Goal: Task Accomplishment & Management: Complete application form

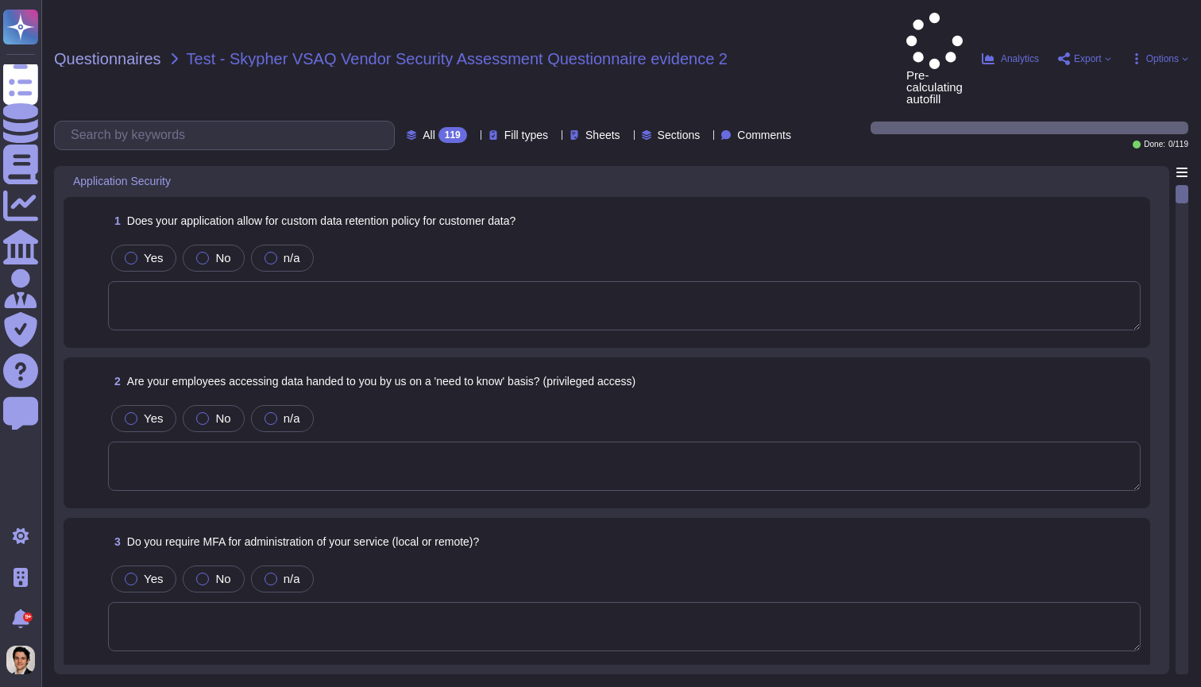
click at [1082, 206] on div "1 Does your application allow for custom data retention policy for customer dat…" at bounding box center [624, 220] width 1032 height 29
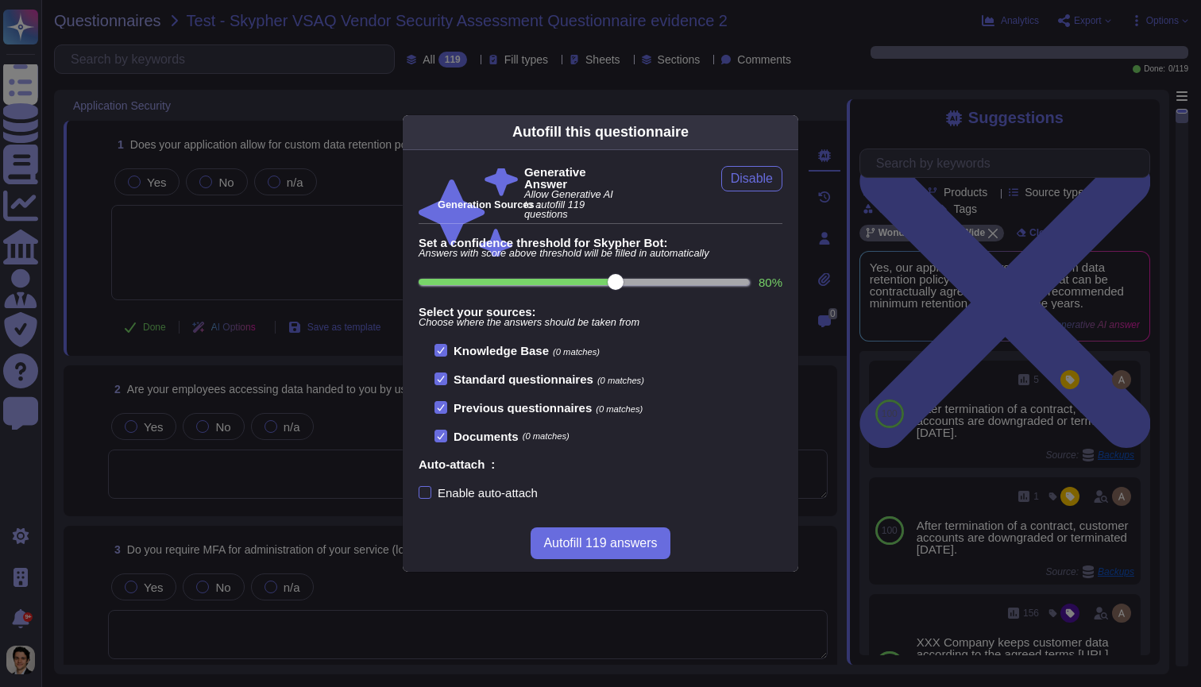
click at [710, 91] on div "Autofill this questionnaire Generative Answer Allow Generative AI to autofill 1…" at bounding box center [600, 343] width 1201 height 687
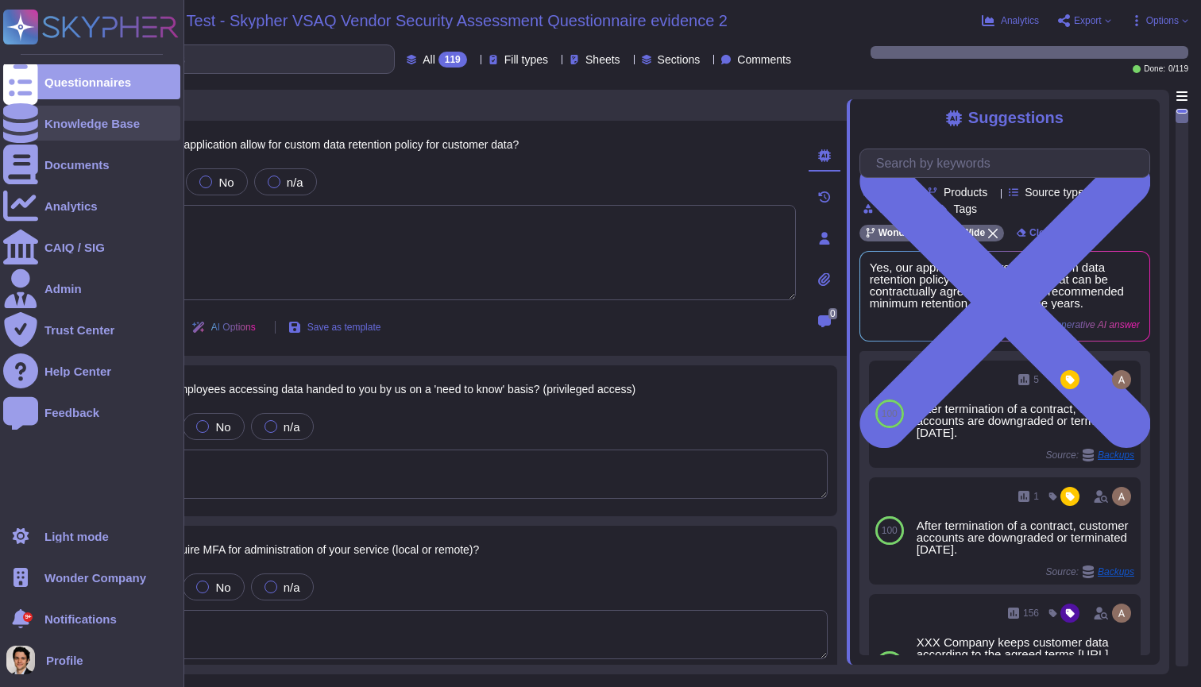
click at [8, 124] on div at bounding box center [20, 123] width 35 height 35
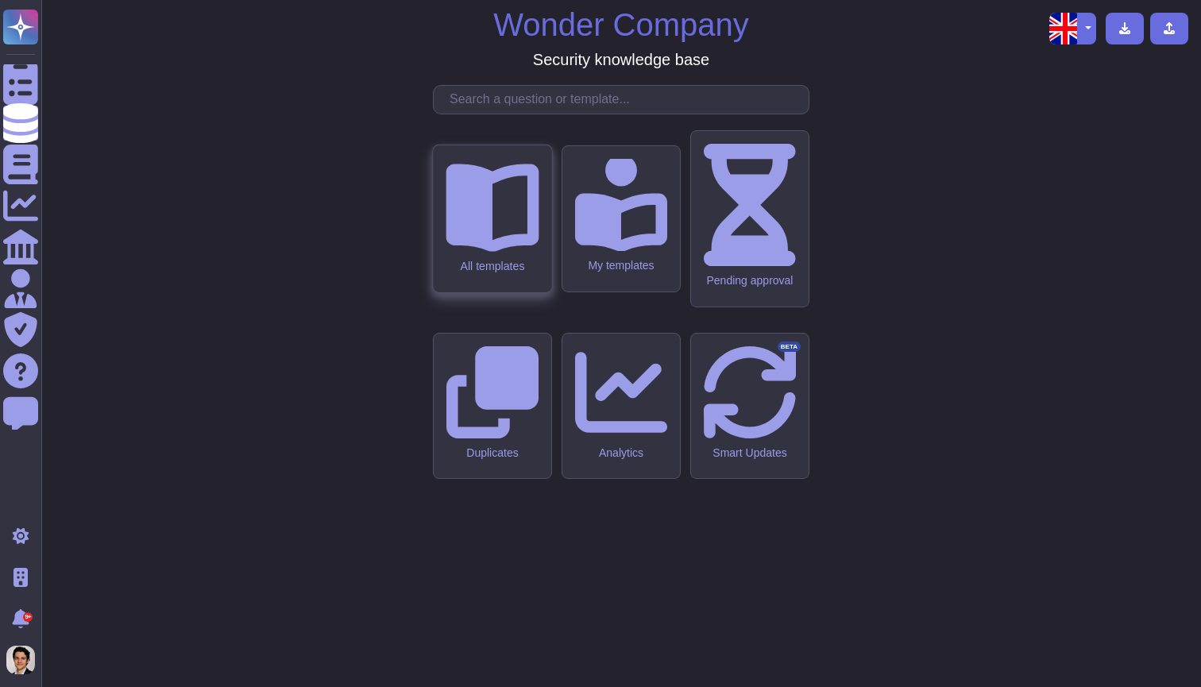
click at [537, 273] on div "All templates" at bounding box center [492, 267] width 93 height 14
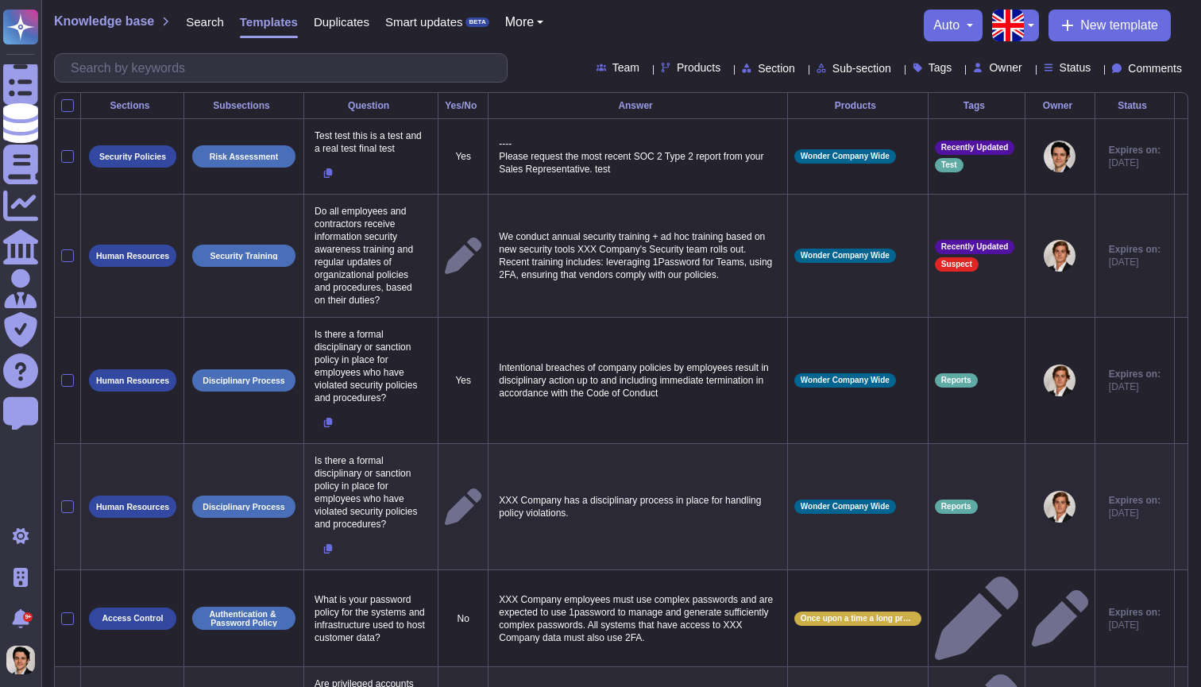
click at [692, 280] on p "We conduct annual security training + ad hoc training based on new security too…" at bounding box center [638, 255] width 286 height 59
type textarea "We conduct annual security training + ad hoc training based on new security too…"
click at [779, 316] on tr "Human Resources Security Training Do all employees and contractors receive info…" at bounding box center [621, 256] width 1133 height 123
click at [728, 273] on textarea "We conduct annual security training + ad hoc training based on new security too…" at bounding box center [636, 275] width 282 height 99
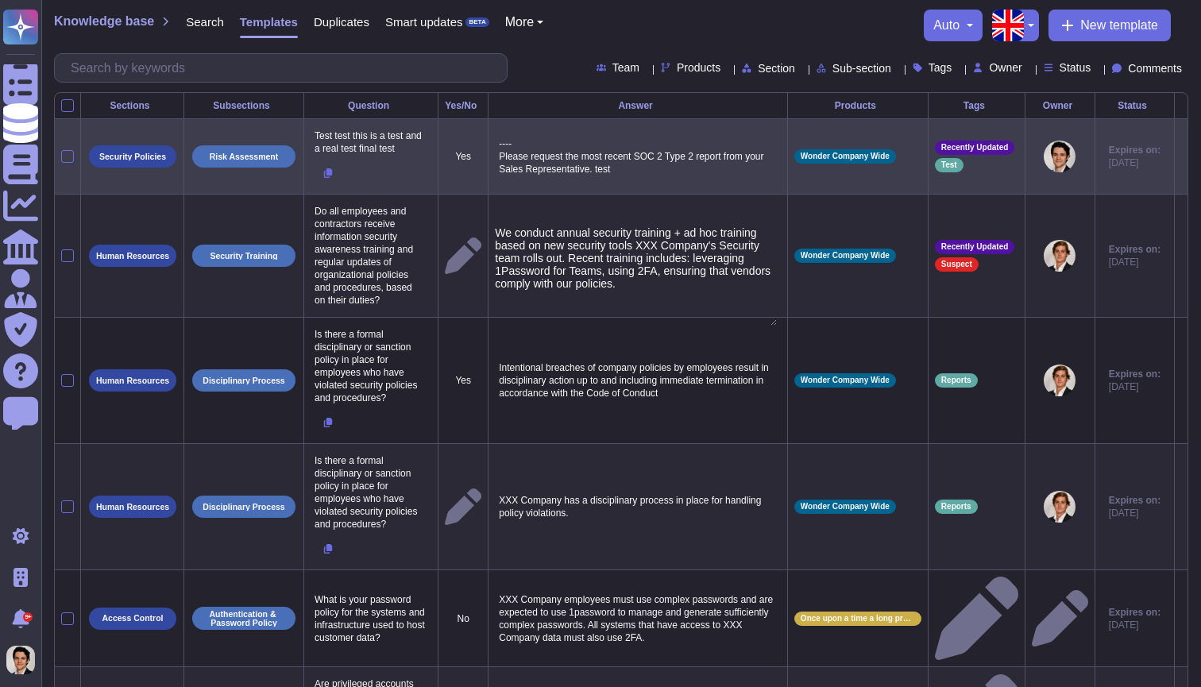
click at [670, 165] on p "---- Please request the most recent SOC 2 Type 2 report from your Sales Represe…" at bounding box center [638, 156] width 286 height 46
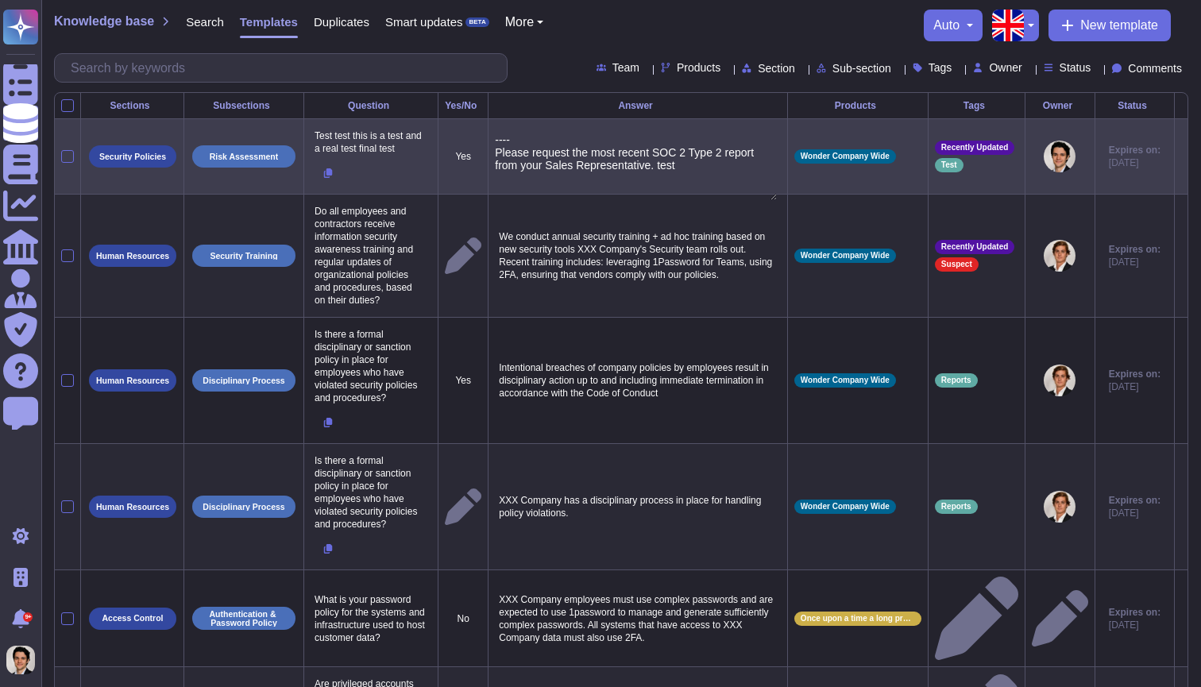
click at [496, 152] on textarea "---- Please request the most recent SOC 2 Type 2 report from your Sales Represe…" at bounding box center [636, 166] width 282 height 67
type textarea "Please request the most recent SOC 2 Type 2 report from your Sales Representati…"
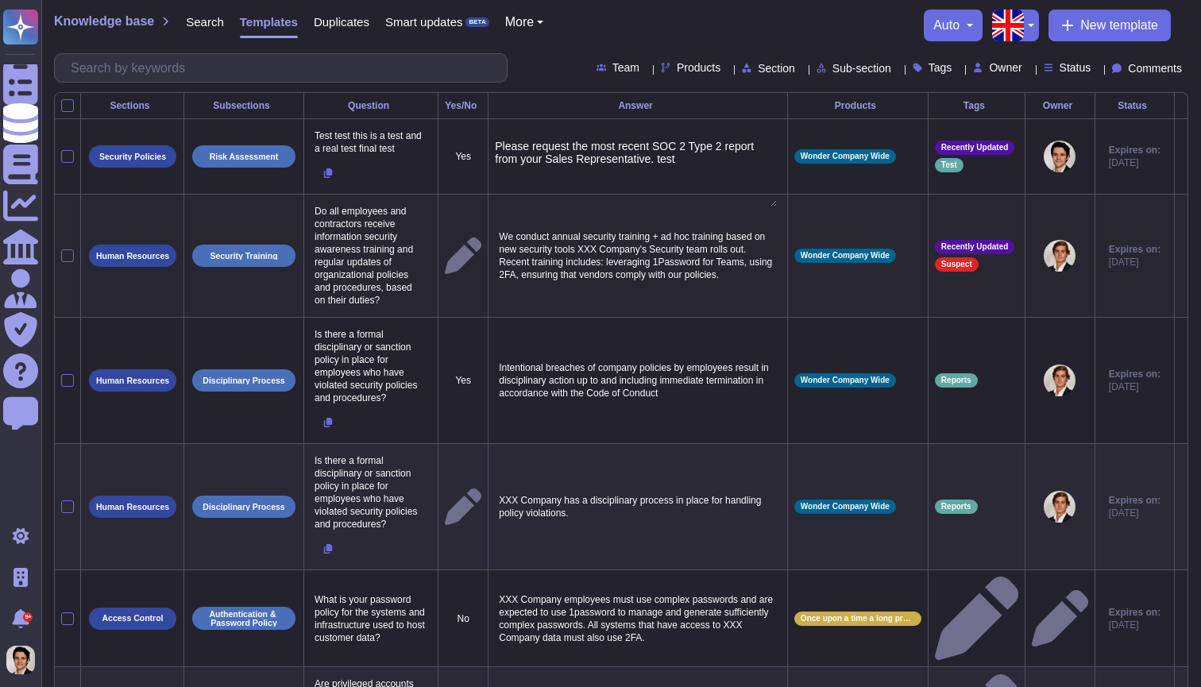
click at [622, 199] on td "We conduct annual security training + ad hoc training based on new security too…" at bounding box center [637, 256] width 299 height 123
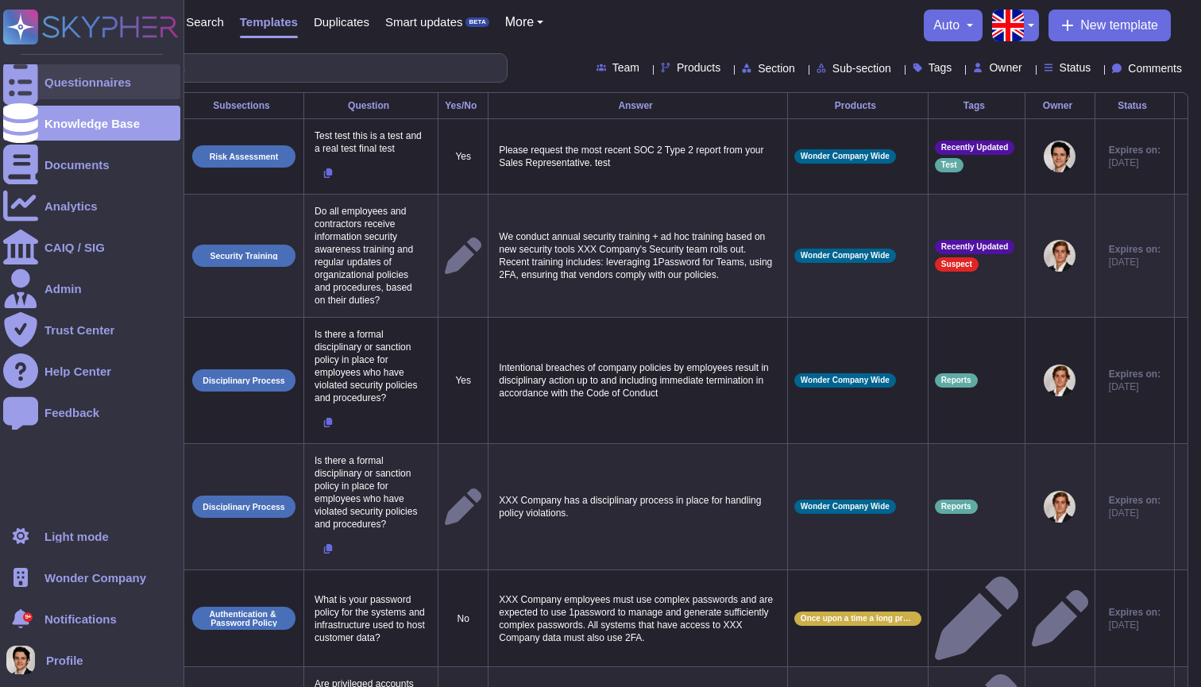
click at [98, 87] on div "Questionnaires" at bounding box center [87, 82] width 87 height 12
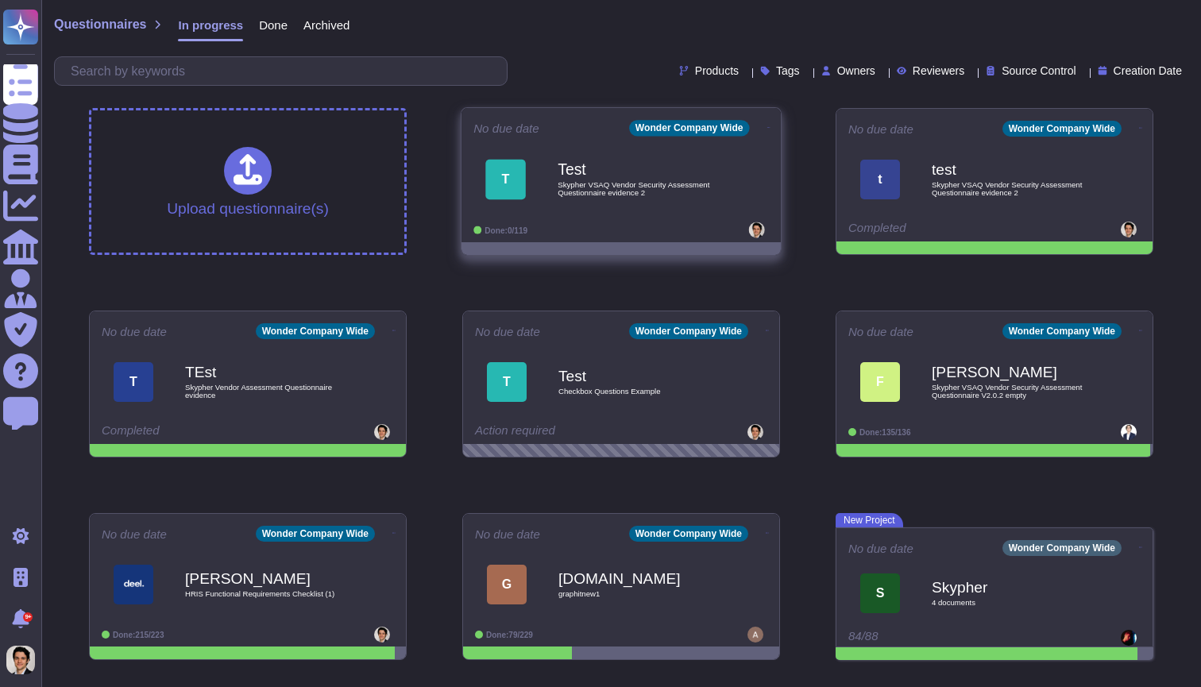
click at [679, 176] on b "Test" at bounding box center [638, 169] width 160 height 15
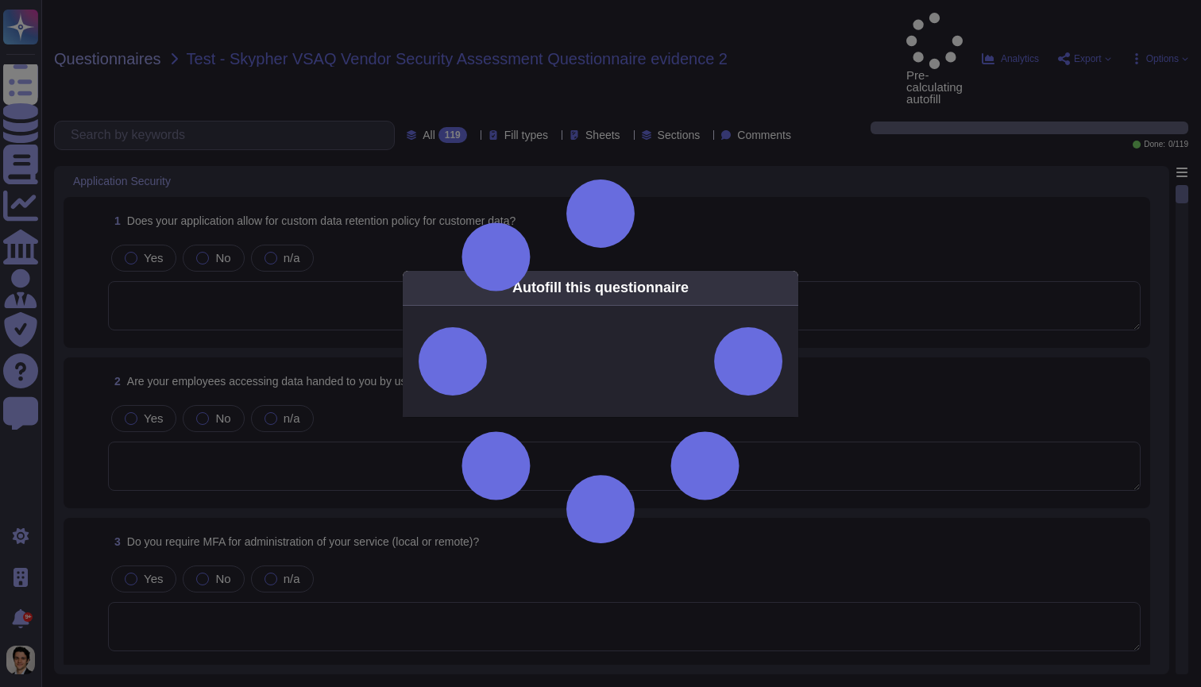
click at [789, 287] on icon at bounding box center [789, 287] width 0 height 0
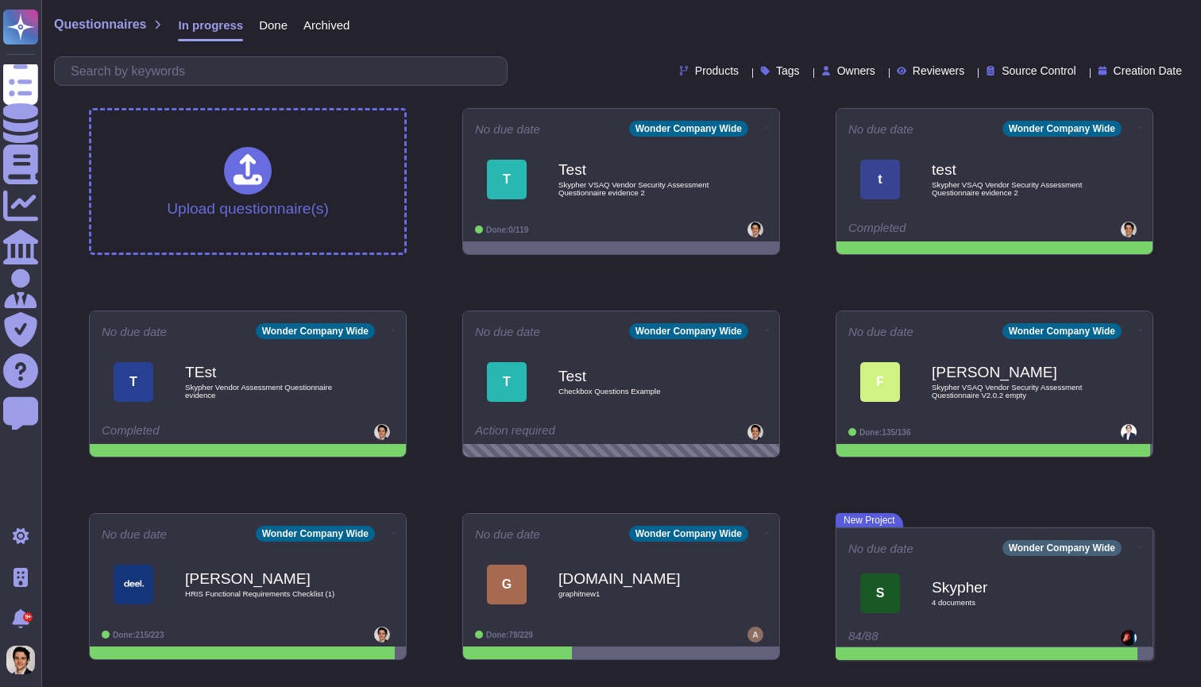
click at [637, 195] on span "Skypher VSAQ Vendor Security Assessment Questionnaire evidence 2" at bounding box center [637, 188] width 159 height 15
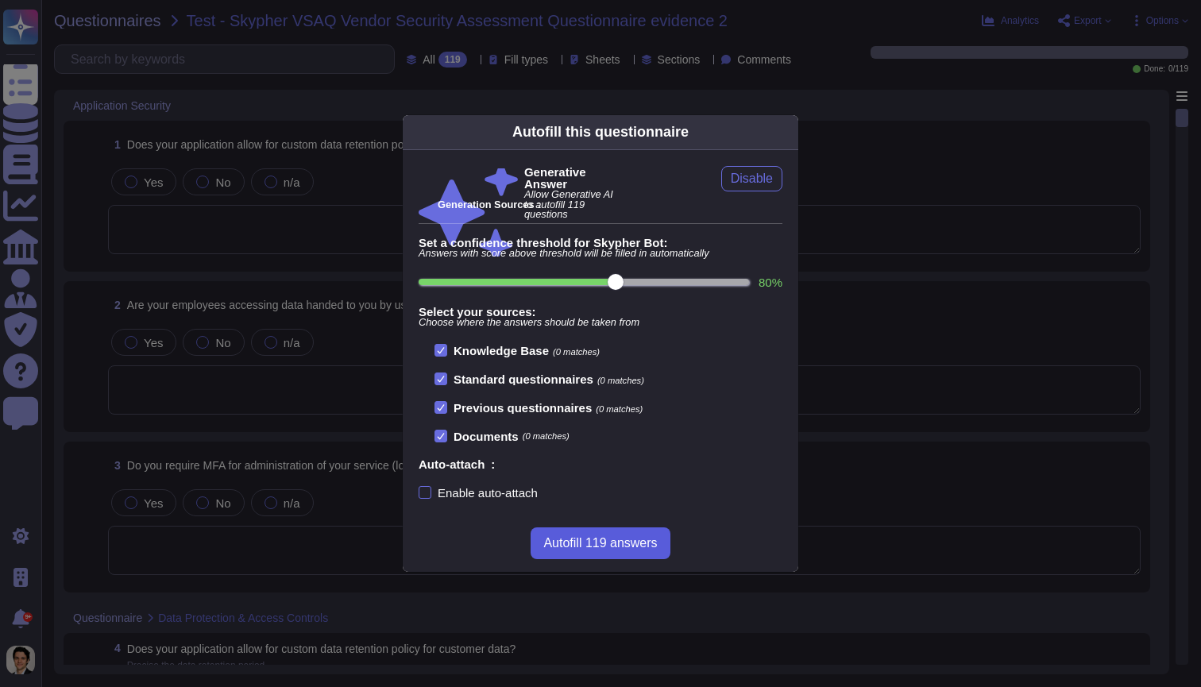
click at [623, 537] on span "Autofill 119 answers" at bounding box center [600, 543] width 114 height 13
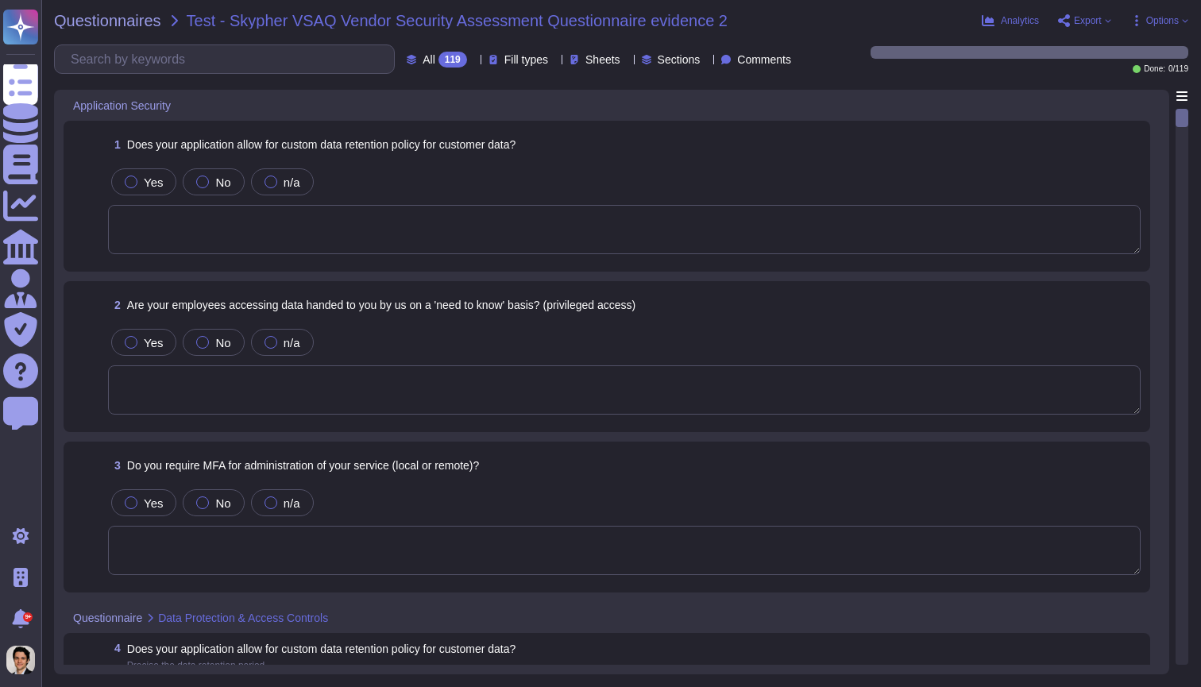
type textarea "Yes, our application allows for a custom data retention policy for customer dat…"
type textarea "Yes, our employees access data handed to us on a 'need to know' basis, followin…"
type textarea "Yes, we require Multi-Factor Authentication (MFA) for the administration of our…"
type textarea "Yes, our application allows for a custom data retention policy for customer dat…"
type textarea "Yes, our employees access data handed to us on a 'need to know' basis, followin…"
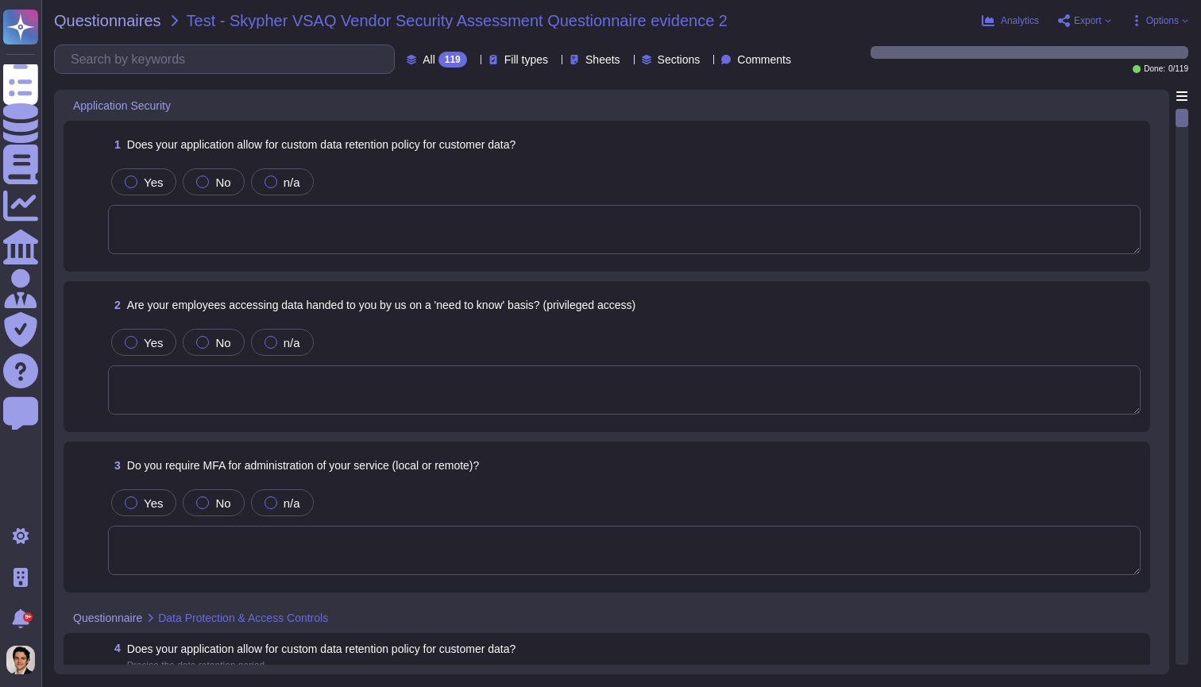
type textarea "Yes, we support secure deletion of archived or backed-up data, including method…"
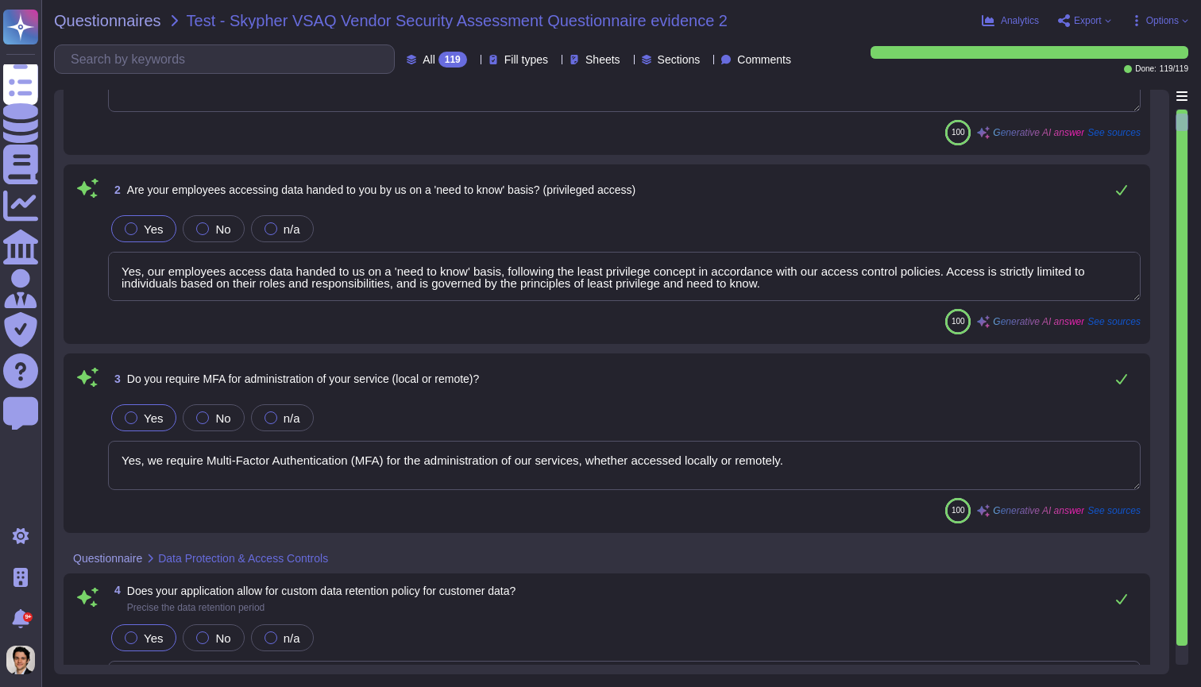
type textarea "Yes, we support secure deletion of archived or backed-up data, including method…"
type textarea "Yes, we have a formal Information Security Program (InfoSec SP) in place. This …"
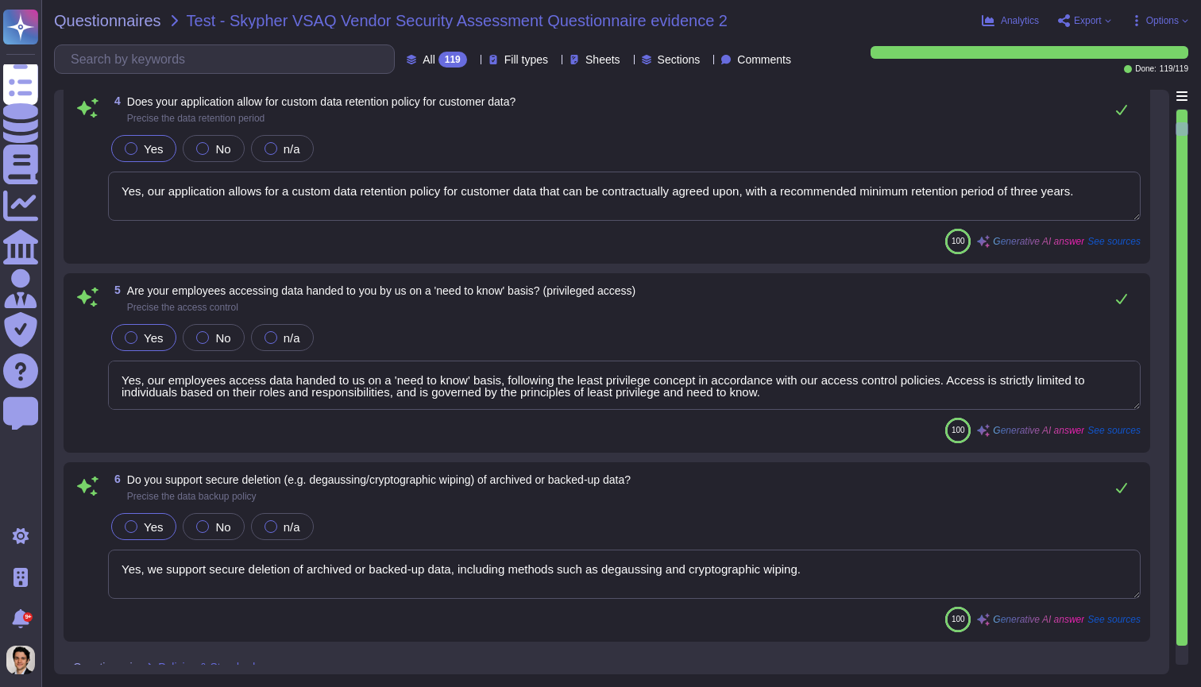
type textarea "Yes, we review our Information Security Policies at least once a year."
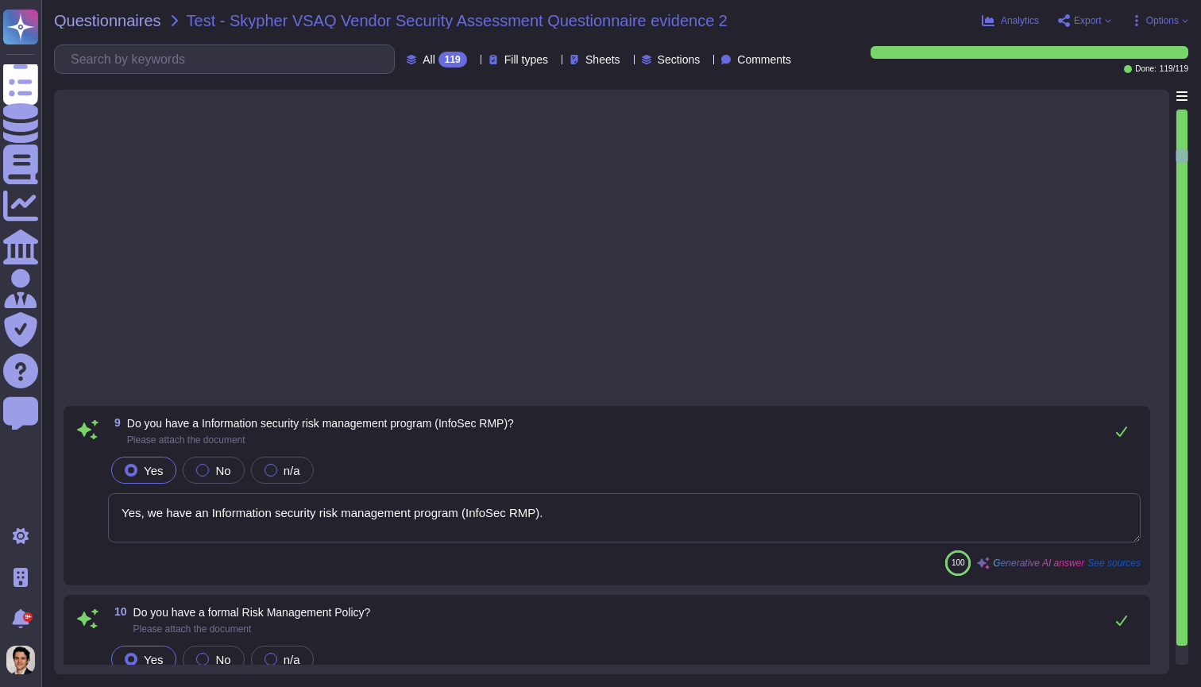
type textarea "Yes, we have an Information security risk management program (InfoSec RMP)."
type textarea "Yes, we have a formal Risk Management Policy in place. This policy is designed …"
type textarea "No, XXX Company does not have a policy that defines conditions under which secu…"
type textarea "Our Access Control Policy is designed to ensure that staff access rights are gr…"
type textarea "Yes, we share our business continuity and redundancy plans with our customers u…"
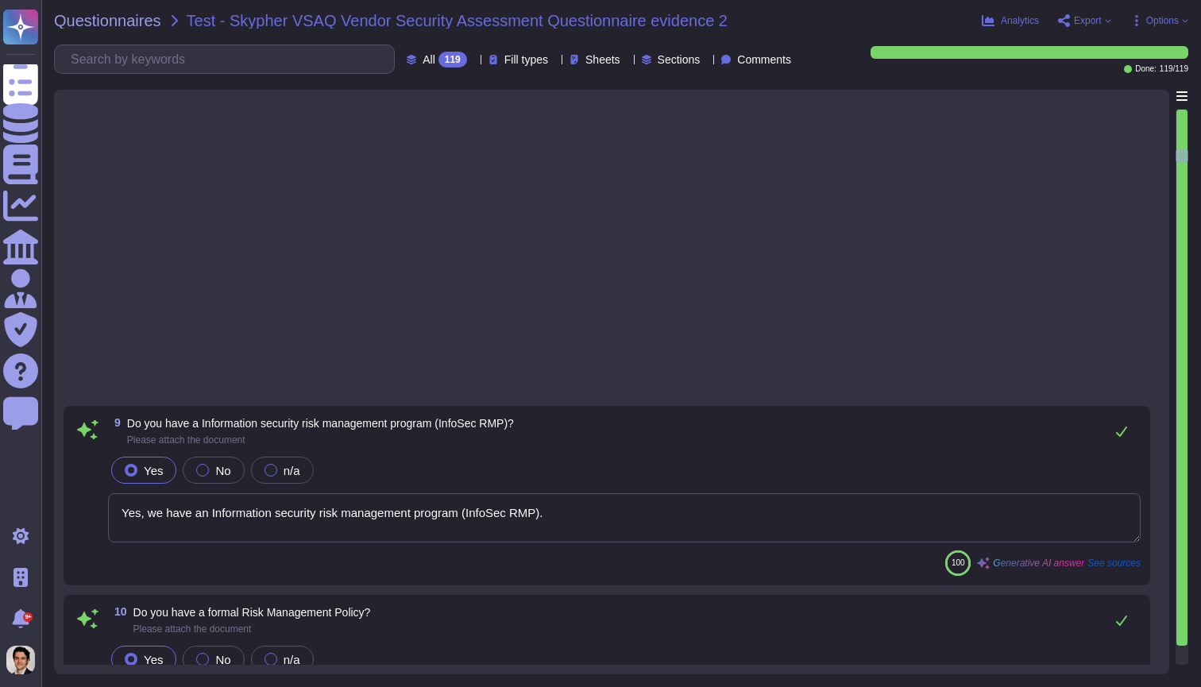
type textarea "Yes, our company has data backup procedures in place. The key elements include:…"
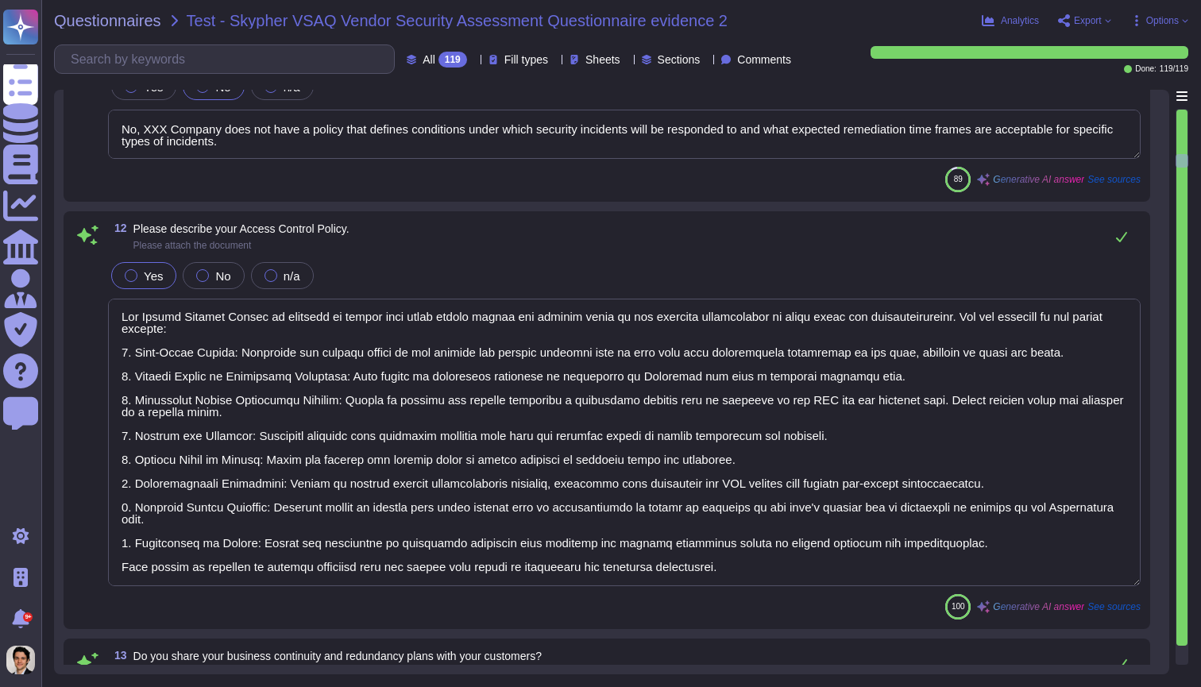
scroll to position [2, 0]
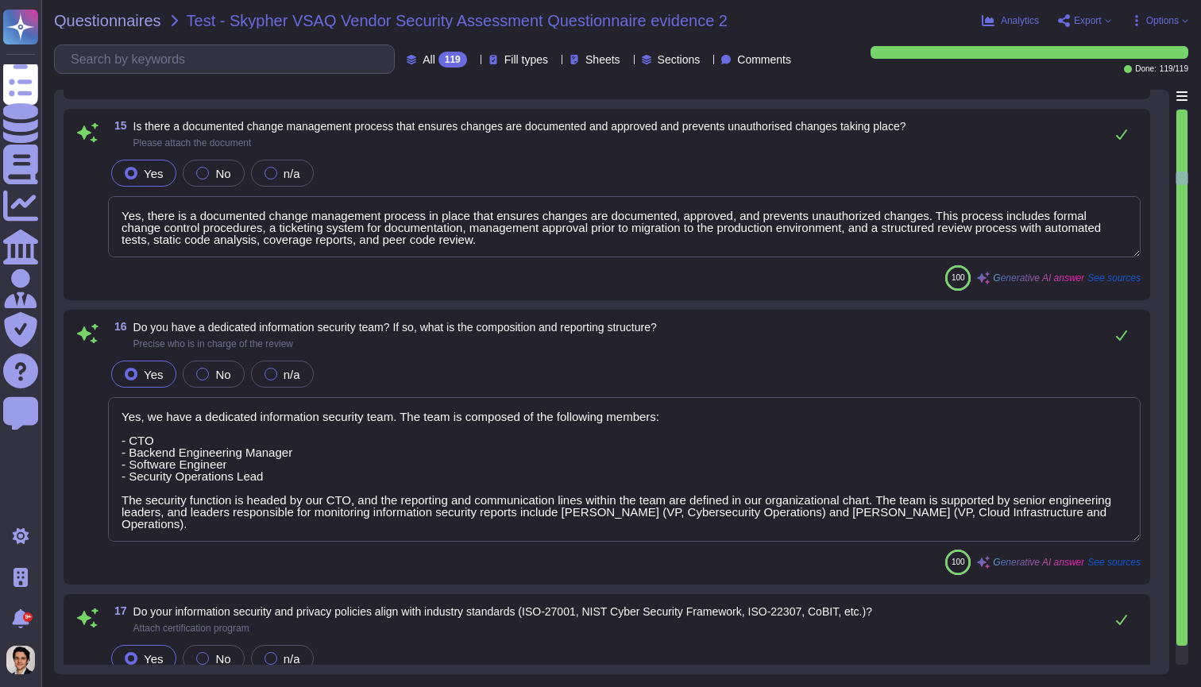
type textarea "Yes, there is a documented change management process in place that ensures chan…"
type textarea "Yes, we have a dedicated information security team. The team is composed of the…"
type textarea "Yes, our information security and privacy policies align with industry standard…"
type textarea "Yes, a formal disciplinary or sanction policy is established for employees who …"
type textarea "Yes, all employment candidates, contractors, and involved third parties are sub…"
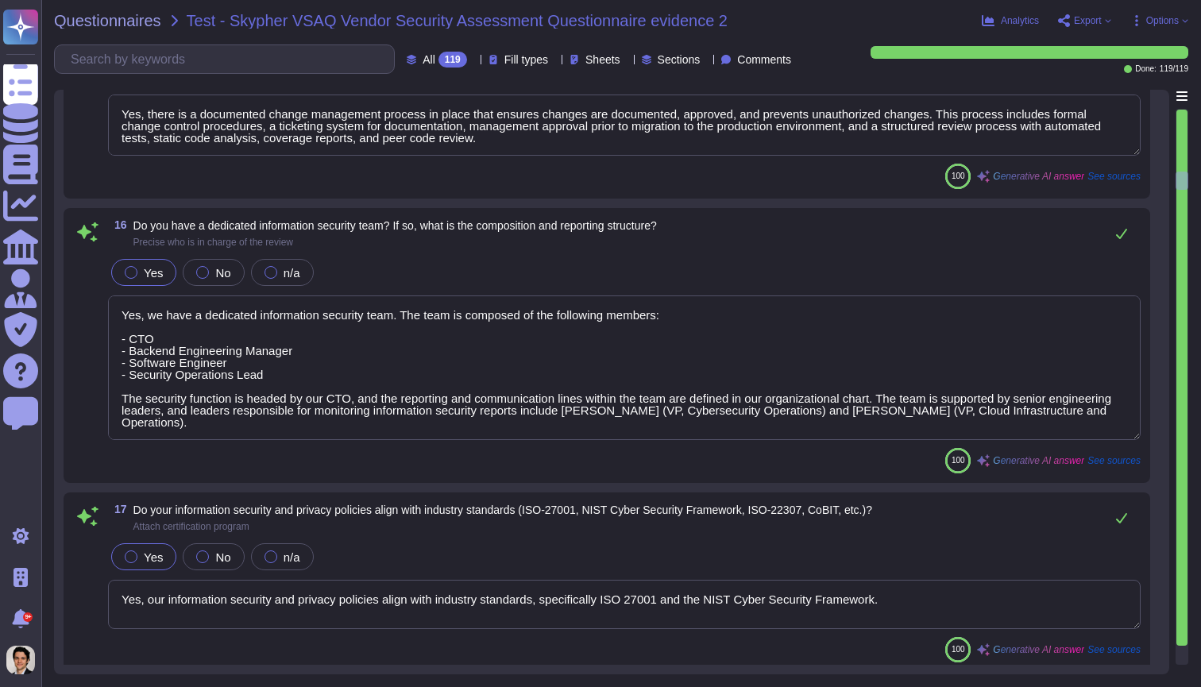
type textarea "Yes, all personnel are required to sign confidentiality agreements to protect c…"
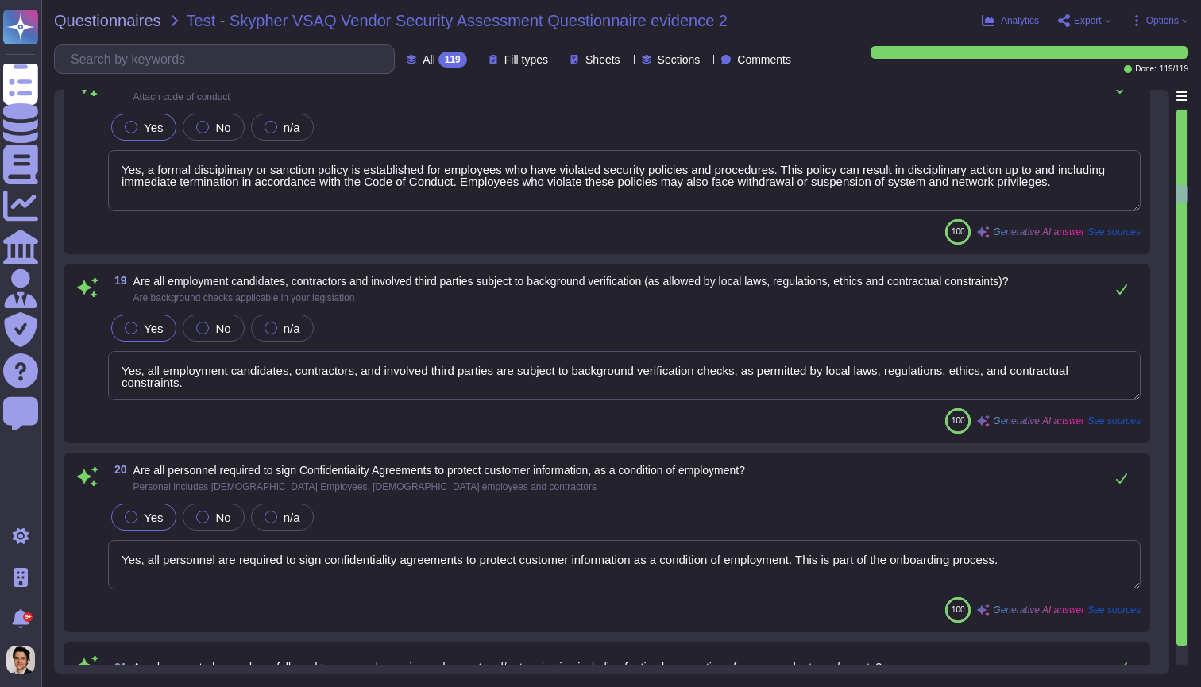
type textarea "Yes, documented procedures are followed to govern change in employment and/or t…"
type textarea "Yes, we perform network security testing."
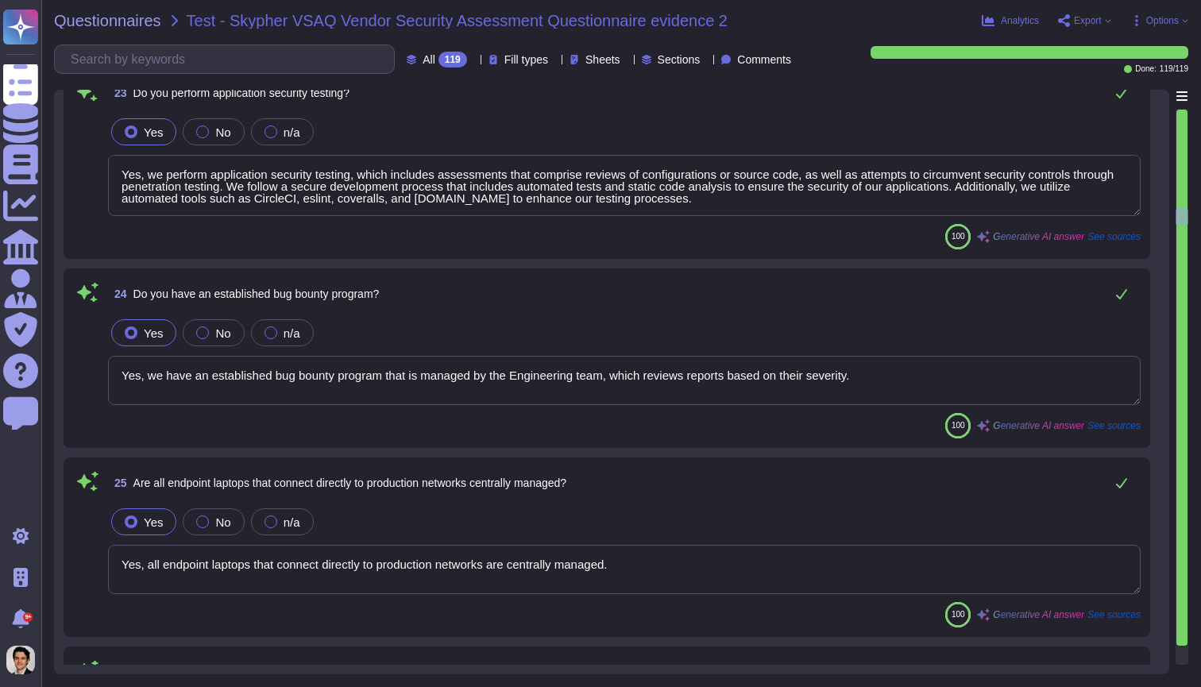
type textarea "Yes, we perform application security testing, which includes assessments that c…"
type textarea "Yes, we have an established bug bounty program that is managed by the Engineeri…"
type textarea "Yes, all endpoint laptops that connect directly to production networks are cent…"
type textarea "Yes, we have breach detection systems and anomaly detection with alerting in pl…"
type textarea "Yes, changes to the production environment are reviewed by at least two enginee…"
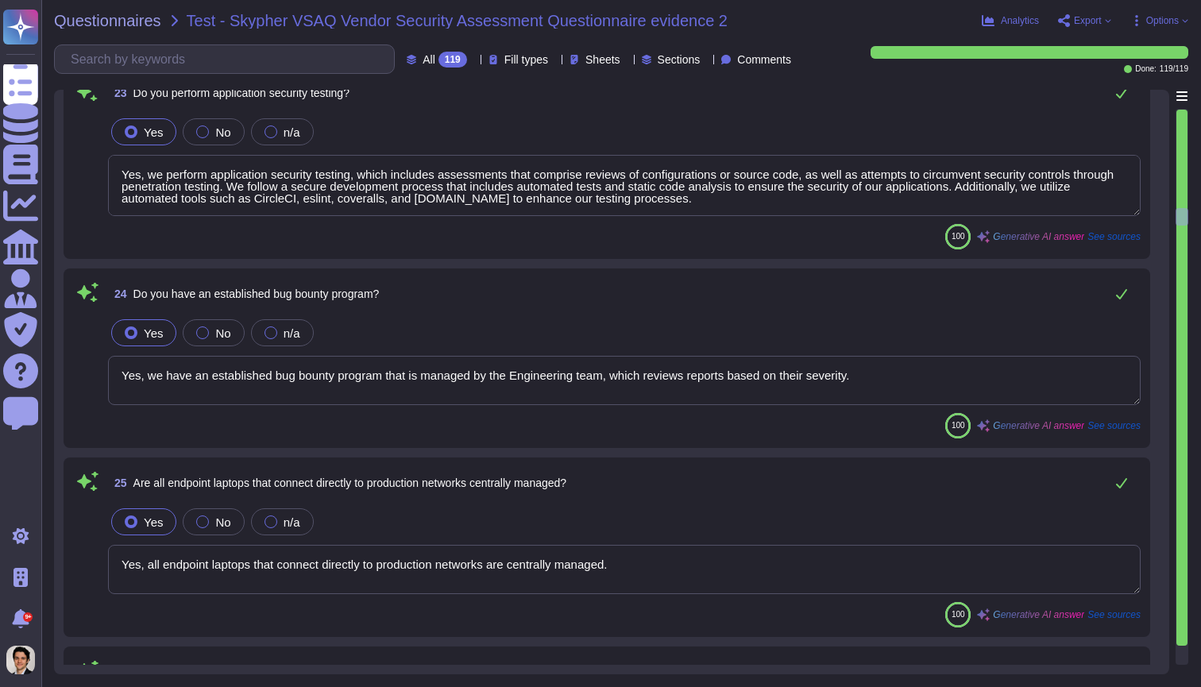
scroll to position [4818, 0]
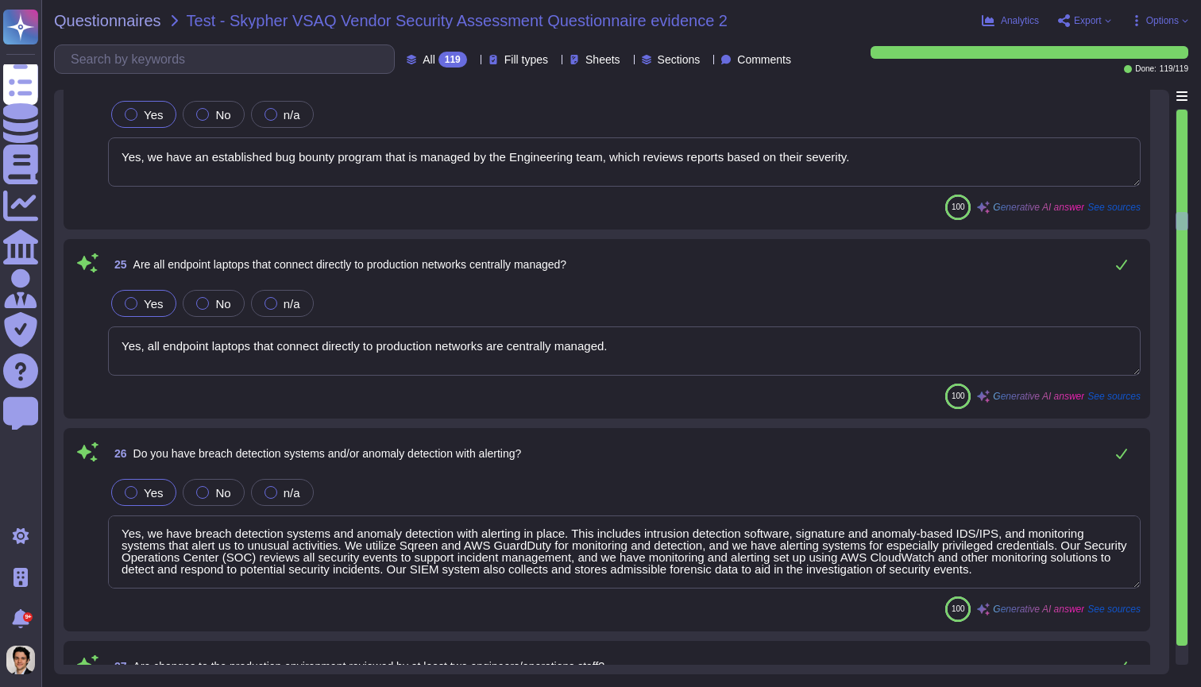
type textarea "Yes, all security events, including authentication events, SSH session commands…"
type textarea "Yes, the production network is segmented into different zones based on security…"
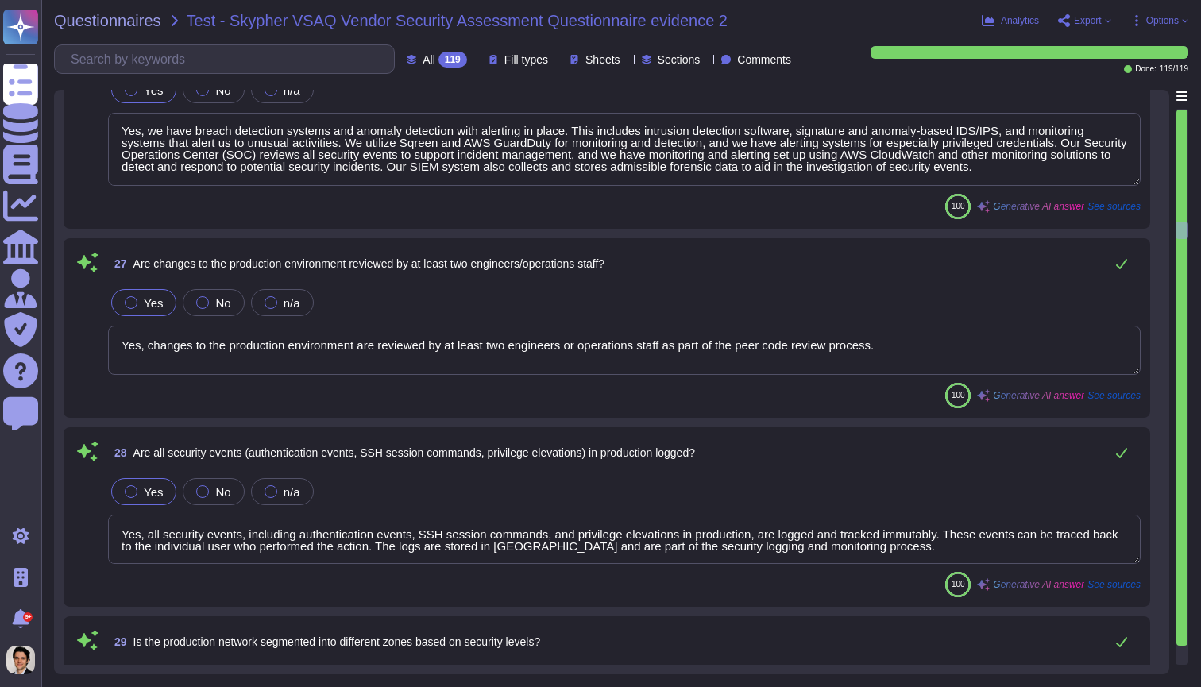
type textarea "Yes, we support and maintain development, test, staging, and production environ…"
type textarea "Yes, all network traffic over public networks to the production infrastructure …"
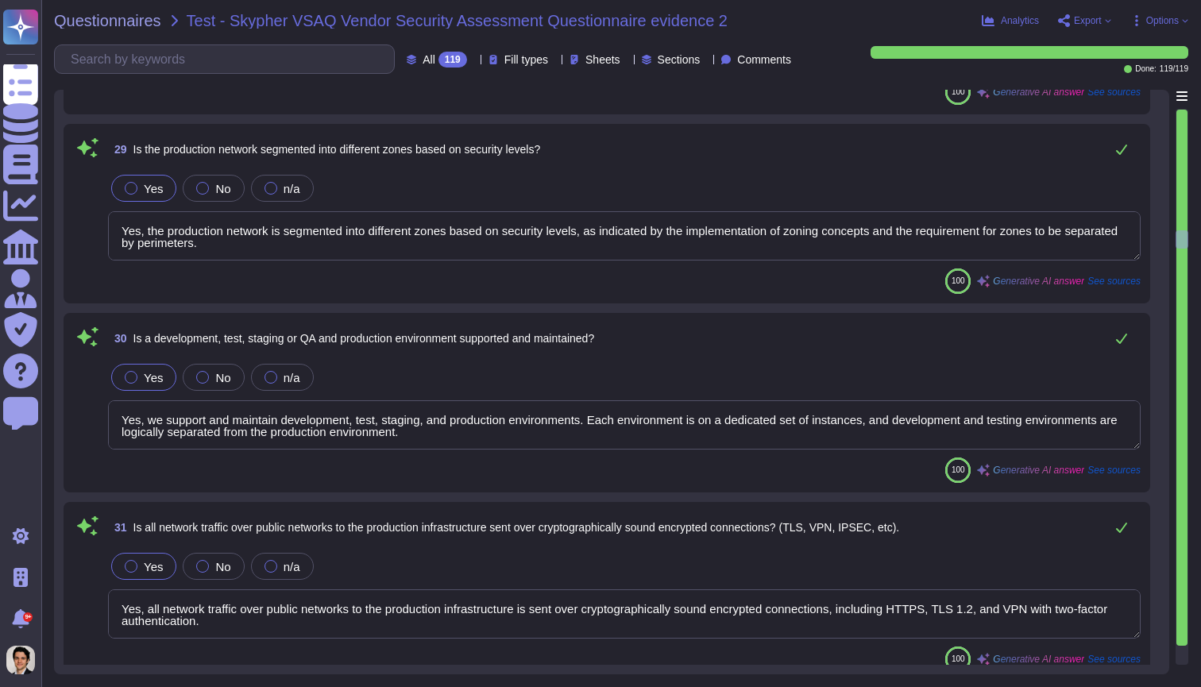
type textarea "Yes, only standard cryptographic frameworks and implementations are used, adher…"
type textarea "Yes, XXX Company has a formalized Security Incident Response Program. This prog…"
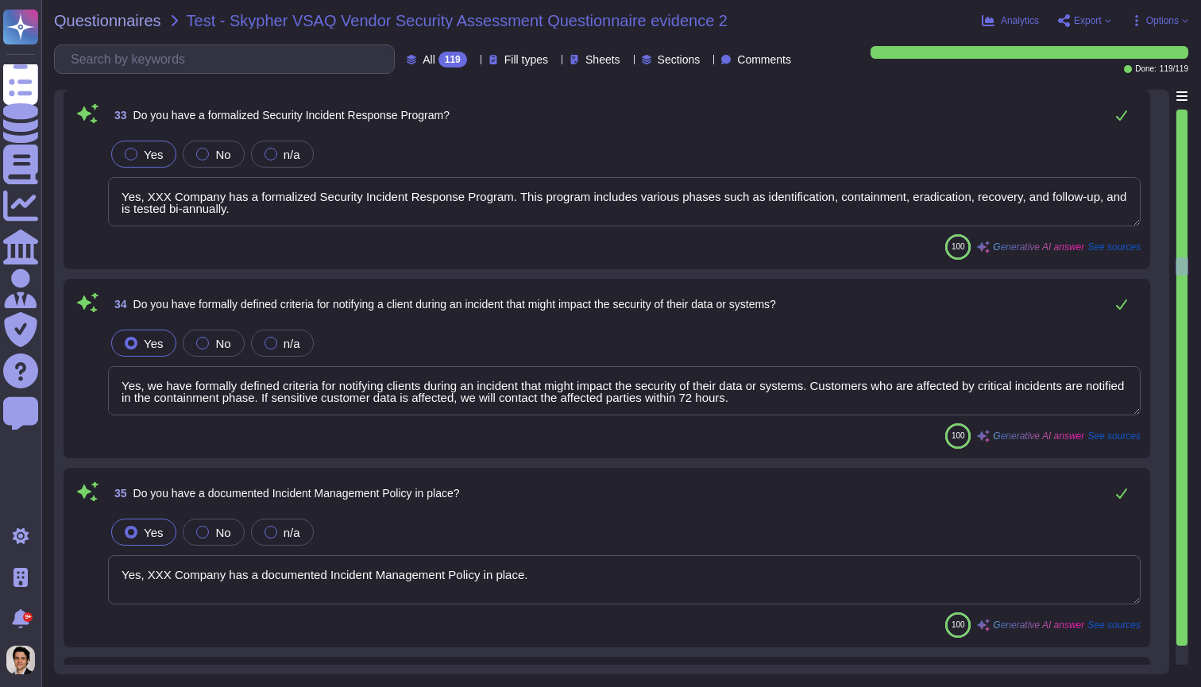
type textarea "Yes, we have formally defined criteria for notifying clients during an incident…"
type textarea "Yes, XXX Company has a documented Incident Management Policy in place."
type textarea "Yes, we conduct incident response training scenarios annually by re-enacting ou…"
type textarea "Yes, we have a Business Continuity and Disaster Recovery (BC/DR) program in pla…"
type textarea "Yes, all code artifacts are run through automated validation of production-read…"
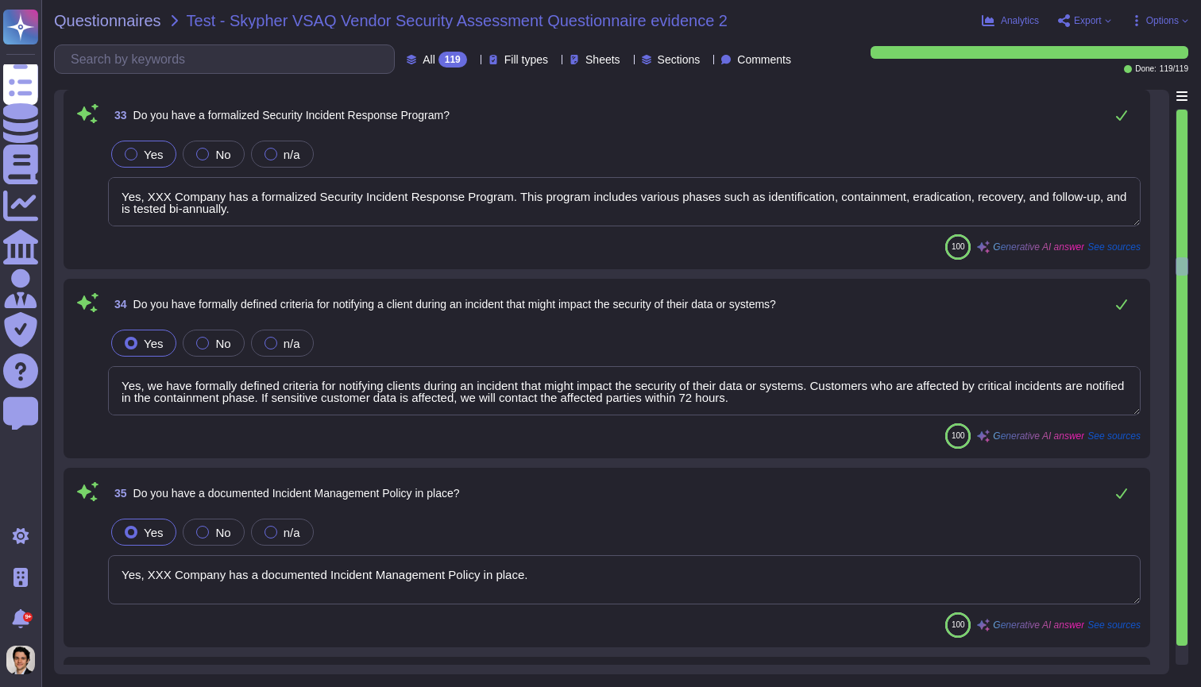
type textarea "Yes, a staging/pre-production system is used to validate build artifacts before…"
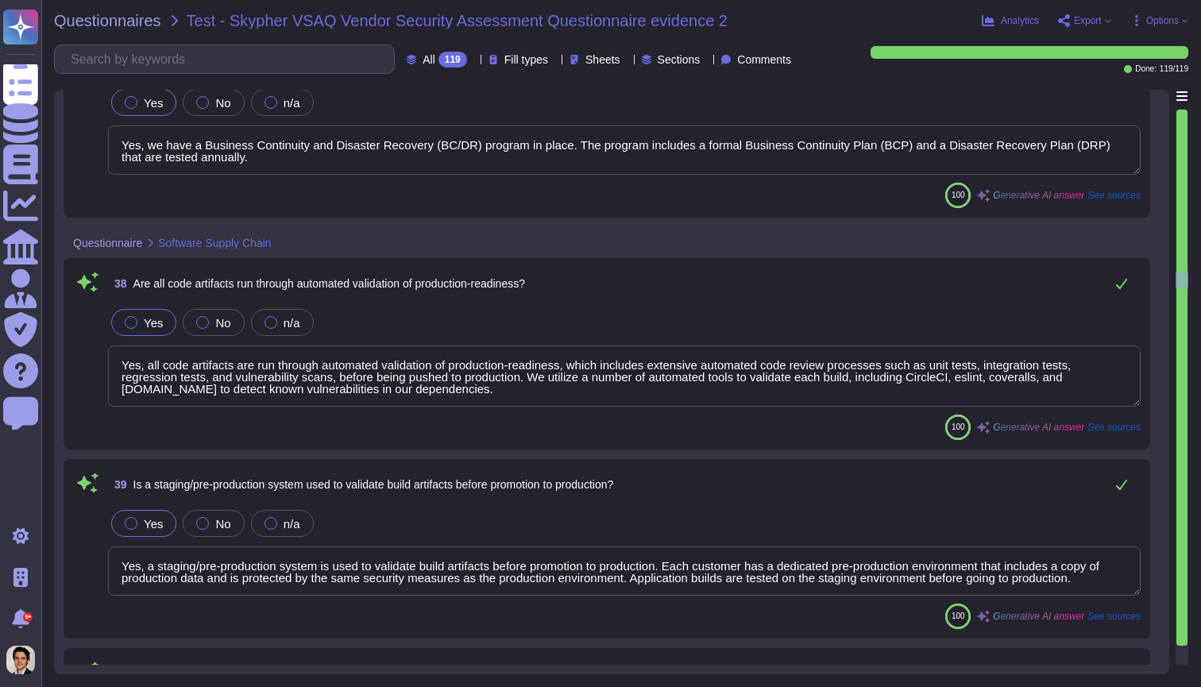
type textarea "Yes, we utilize an automated source-code analysis tool to detect code security …"
type textarea "Yes, we maintain a bill of materials for third-party libraries or code in our s…"
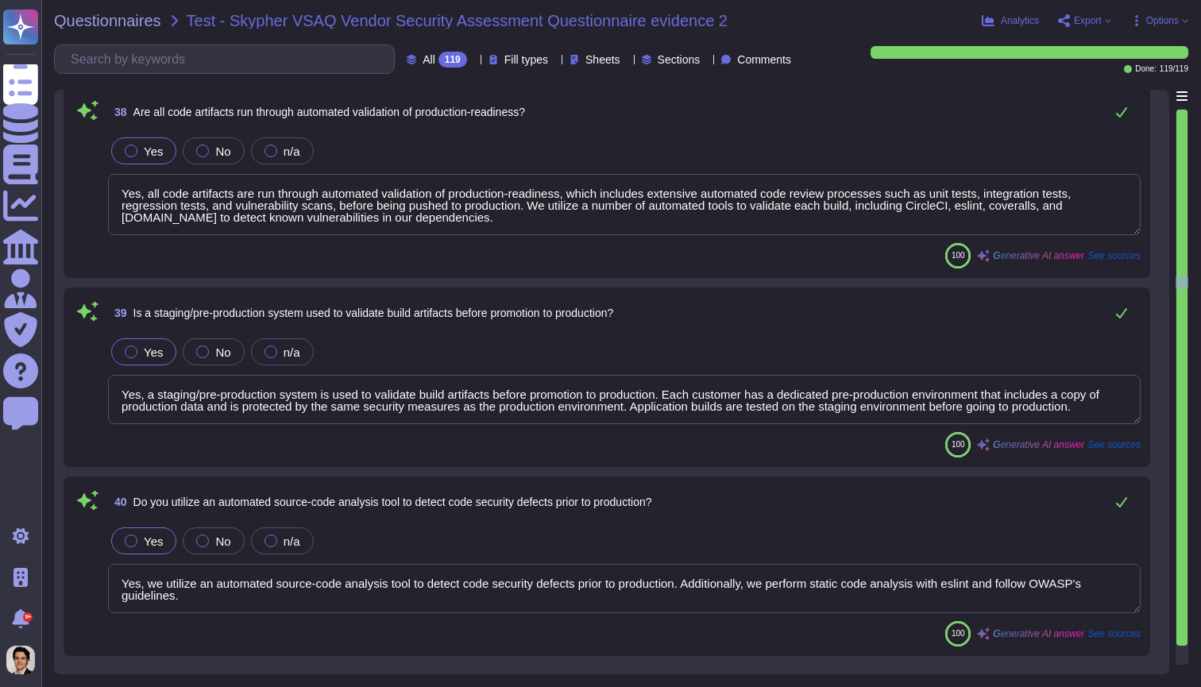
type textarea "Yes, Skypher requires third parties to sign a non-disclosure agreement (NDA) th…"
type textarea "The only processor that accesses customer information for Skypher is Microsoft …"
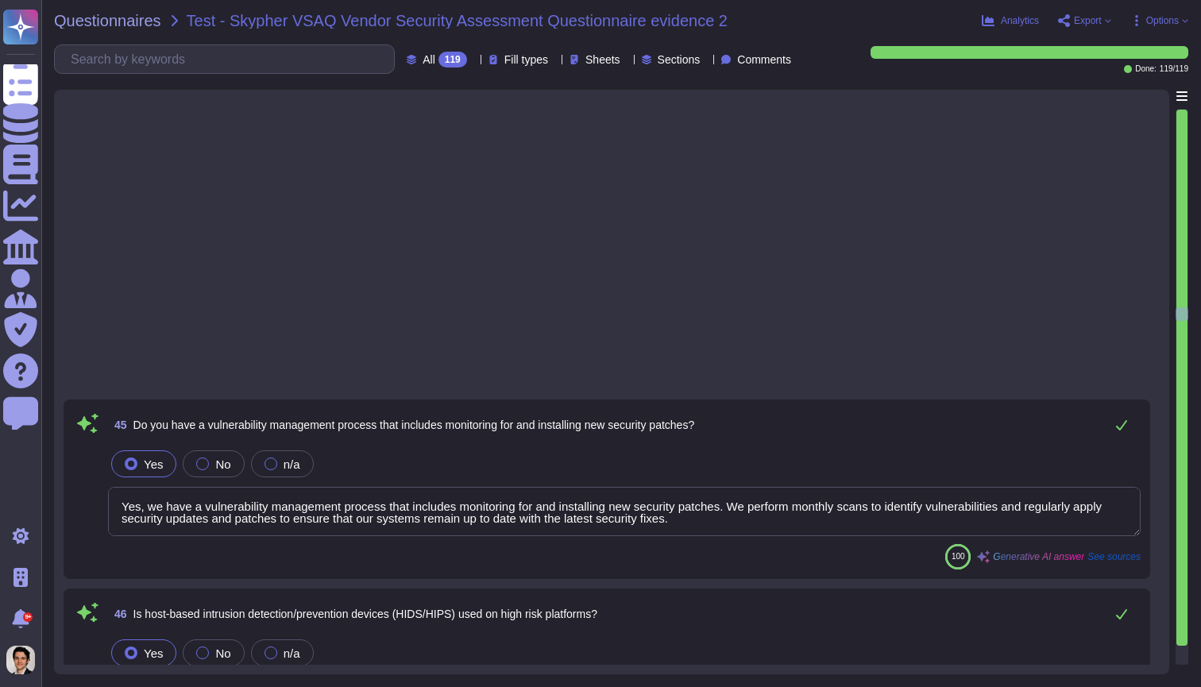
scroll to position [8708, 0]
type textarea "Yes, we have a vulnerability management process that includes monitoring for an…"
type textarea "Yes, host-based intrusion detection/prevention devices (HIDS/HIPS) are used on …"
type textarea "Yes, CCTV is utilized with video storage, reporting, and playback capabilities …"
type textarea "Yes, there is a smoke detection system currently in place as part of the enviro…"
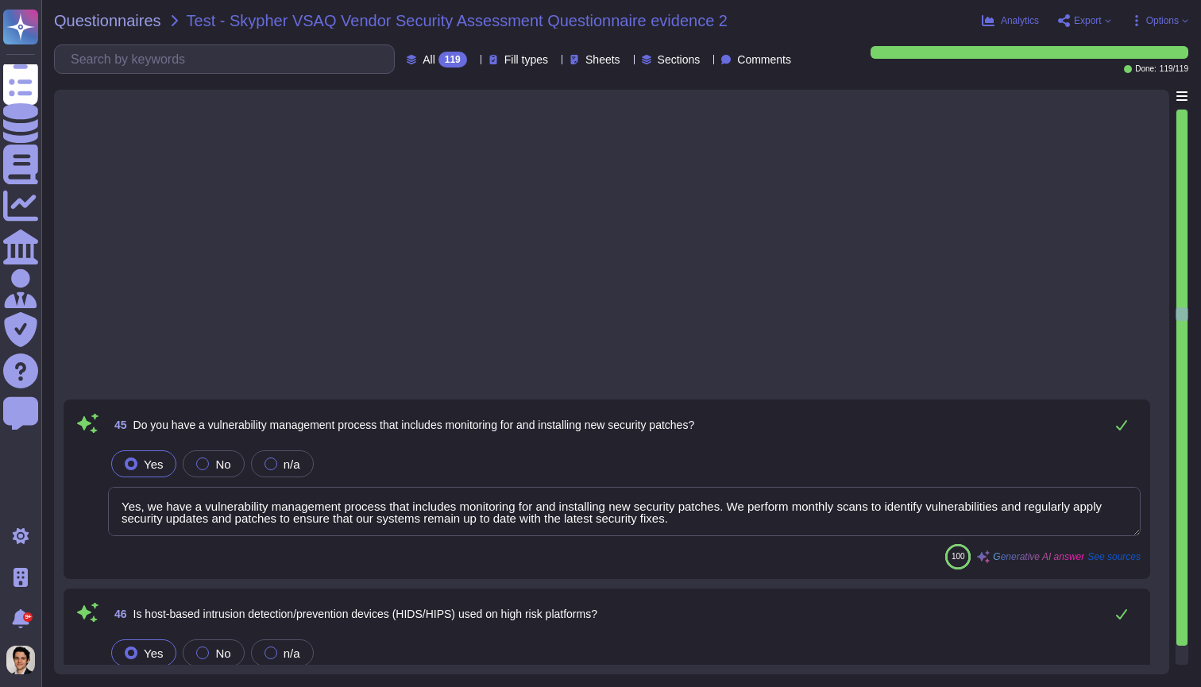
type textarea "Yes, there is a fire suppression system currently in place as part of the envir…"
